Goal: Transaction & Acquisition: Purchase product/service

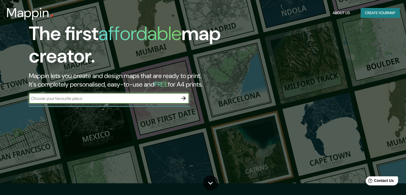
scroll to position [11, 0]
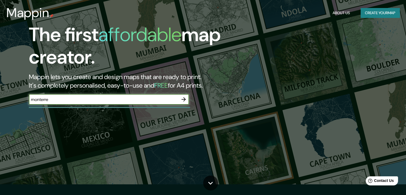
type input "[GEOGRAPHIC_DATA]"
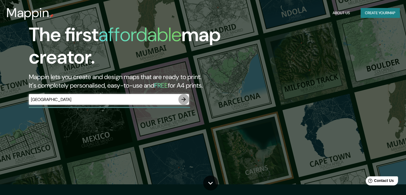
click at [183, 98] on icon "button" at bounding box center [183, 99] width 6 height 6
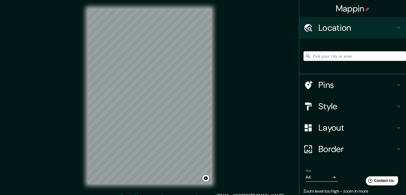
click at [331, 55] on input "Pick your city or area" at bounding box center [354, 56] width 102 height 10
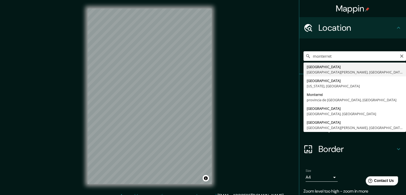
type input "[GEOGRAPHIC_DATA], [GEOGRAPHIC_DATA][PERSON_NAME], [GEOGRAPHIC_DATA]"
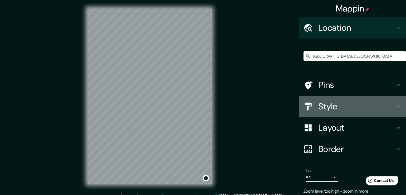
click at [356, 107] on h4 "Style" at bounding box center [356, 106] width 77 height 11
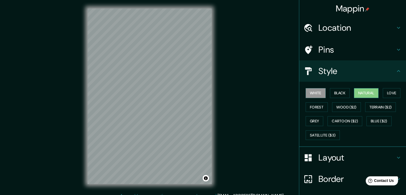
click at [364, 95] on button "Natural" at bounding box center [366, 93] width 25 height 10
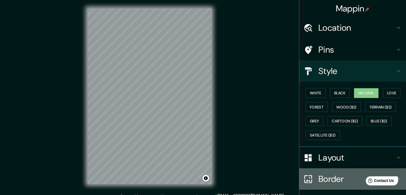
click at [320, 185] on div "Border" at bounding box center [352, 178] width 107 height 21
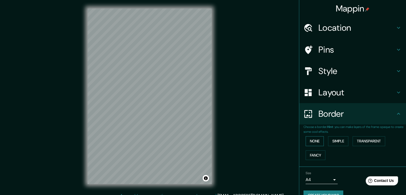
click at [314, 143] on button "None" at bounding box center [314, 141] width 18 height 10
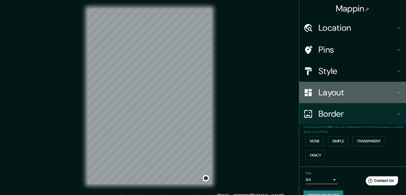
click at [347, 83] on div "Layout" at bounding box center [352, 92] width 107 height 21
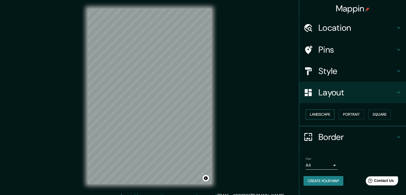
click at [327, 113] on button "Landscape" at bounding box center [319, 114] width 29 height 10
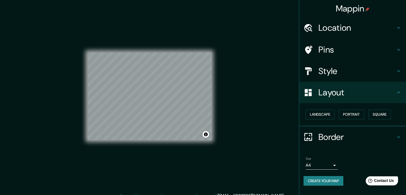
click at [342, 51] on h4 "Pins" at bounding box center [356, 49] width 77 height 11
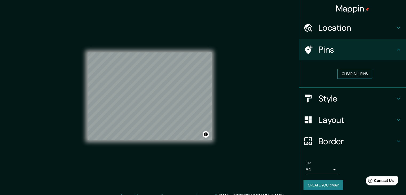
click at [352, 75] on button "Clear all pins" at bounding box center [354, 74] width 35 height 10
click at [348, 73] on button "Clear all pins" at bounding box center [354, 74] width 35 height 10
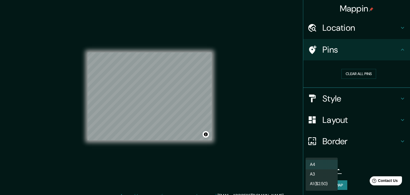
click at [329, 166] on body "Mappin Location [GEOGRAPHIC_DATA], [GEOGRAPHIC_DATA][PERSON_NAME], [GEOGRAPHIC_…" at bounding box center [205, 97] width 410 height 195
